Goal: Task Accomplishment & Management: Complete application form

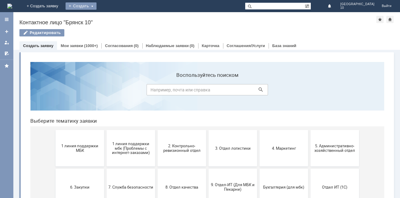
click at [97, 6] on div "Создать" at bounding box center [81, 5] width 31 height 7
click at [113, 16] on link "Заявка" at bounding box center [90, 18] width 46 height 7
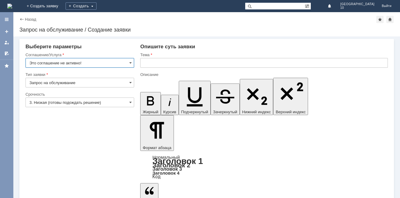
click at [132, 63] on input "Это соглашение не активно!" at bounding box center [80, 63] width 109 height 10
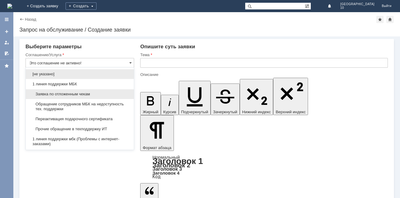
click at [87, 94] on span "Заявка по отложенным чекам" at bounding box center [79, 94] width 101 height 5
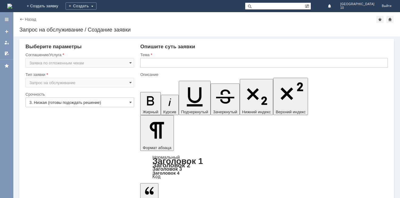
type input "Заявка по отложенным чекам"
drag, startPoint x: 130, startPoint y: 104, endPoint x: 123, endPoint y: 107, distance: 7.8
click at [130, 104] on span at bounding box center [130, 102] width 2 height 5
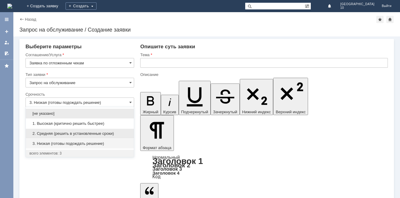
click at [87, 134] on span "2. Средняя (решить в установленные сроки)" at bounding box center [79, 133] width 101 height 5
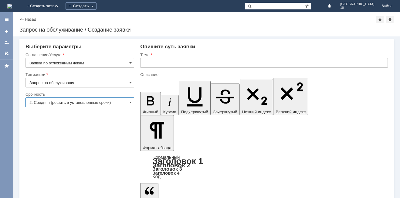
type input "2. Средняя (решить в установленные сроки)"
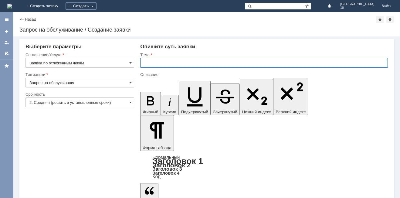
click at [156, 64] on input "text" at bounding box center [264, 63] width 248 height 10
type input "Отложенный чек Брянск 10"
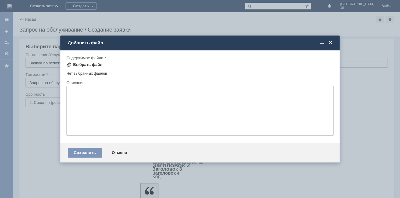
click at [96, 65] on div "Выбрать файл" at bounding box center [87, 64] width 29 height 5
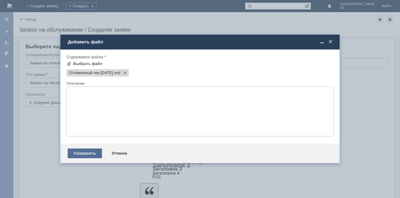
click at [81, 153] on div "Сохранить" at bounding box center [85, 153] width 34 height 10
